Goal: Task Accomplishment & Management: Manage account settings

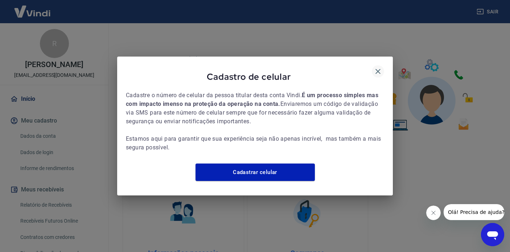
click at [379, 67] on icon "button" at bounding box center [378, 71] width 9 height 9
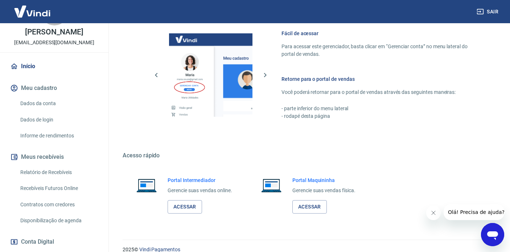
scroll to position [328, 0]
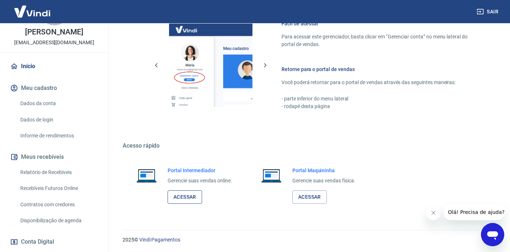
click at [189, 197] on link "Acessar" at bounding box center [185, 196] width 34 height 13
